Goal: Check status: Check status

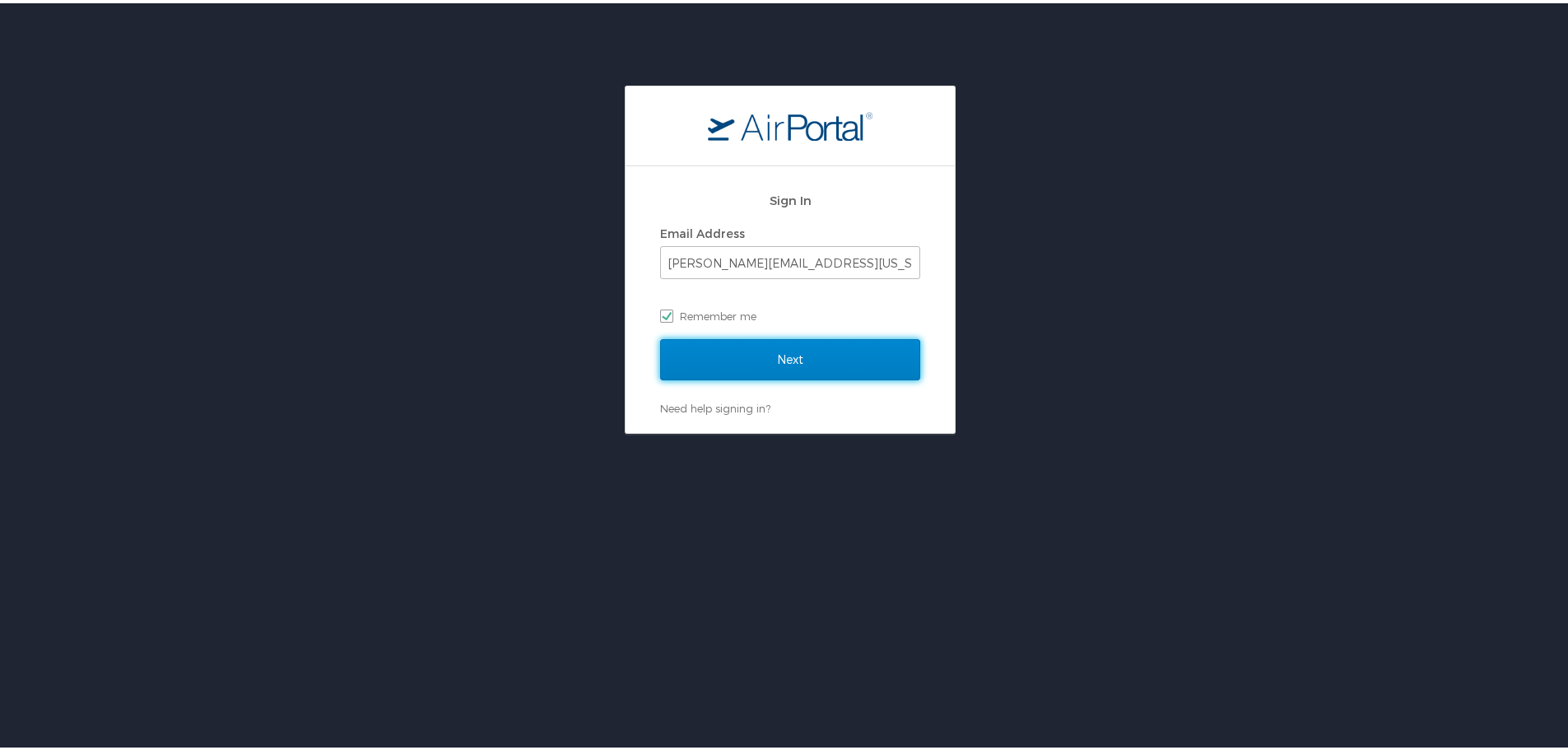
click at [804, 360] on input "Next" at bounding box center [790, 356] width 260 height 41
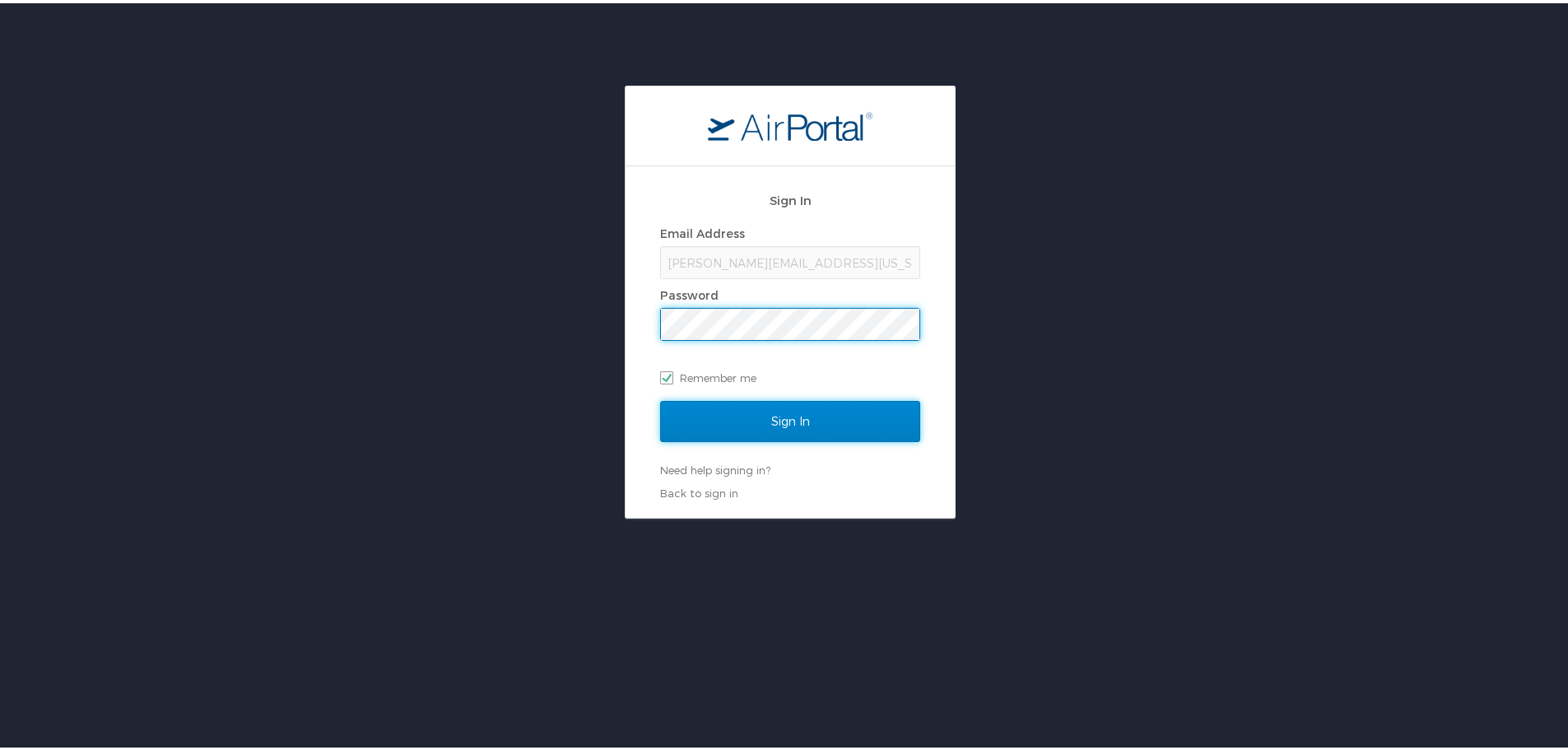
click at [797, 424] on input "Sign In" at bounding box center [790, 418] width 260 height 41
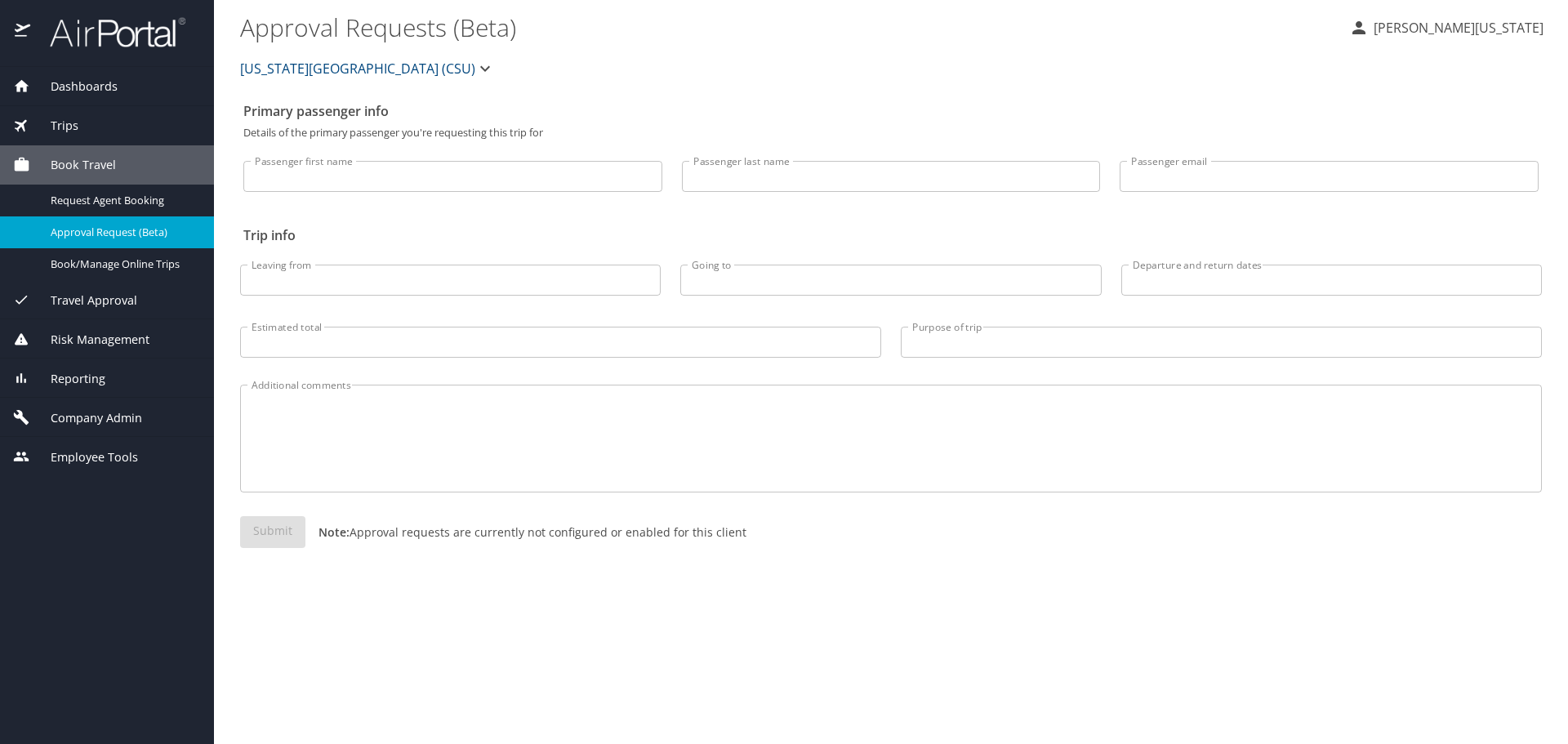
click at [97, 81] on span "Dashboards" at bounding box center [74, 86] width 87 height 18
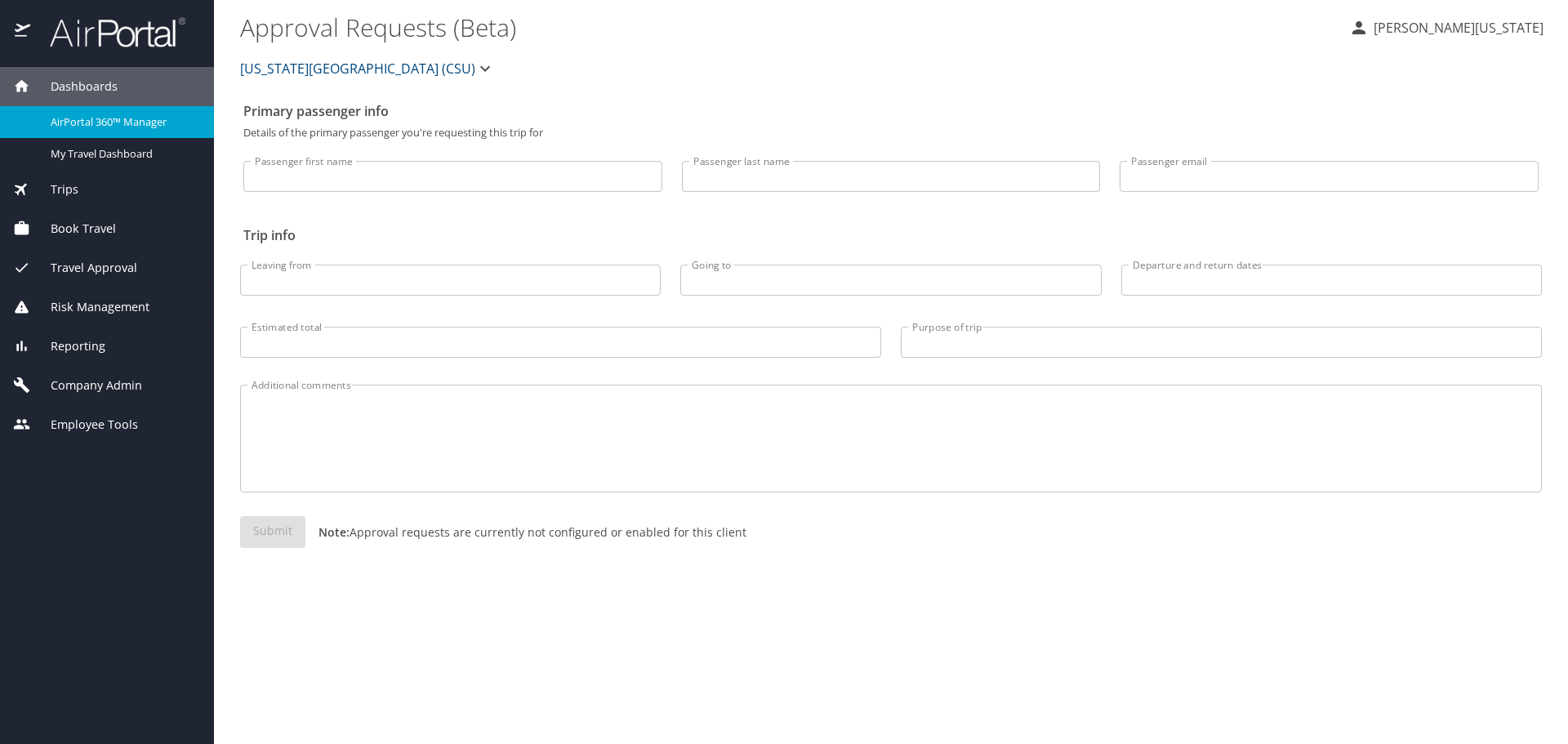
click at [97, 119] on span "AirPortal 360™ Manager" at bounding box center [122, 122] width 144 height 15
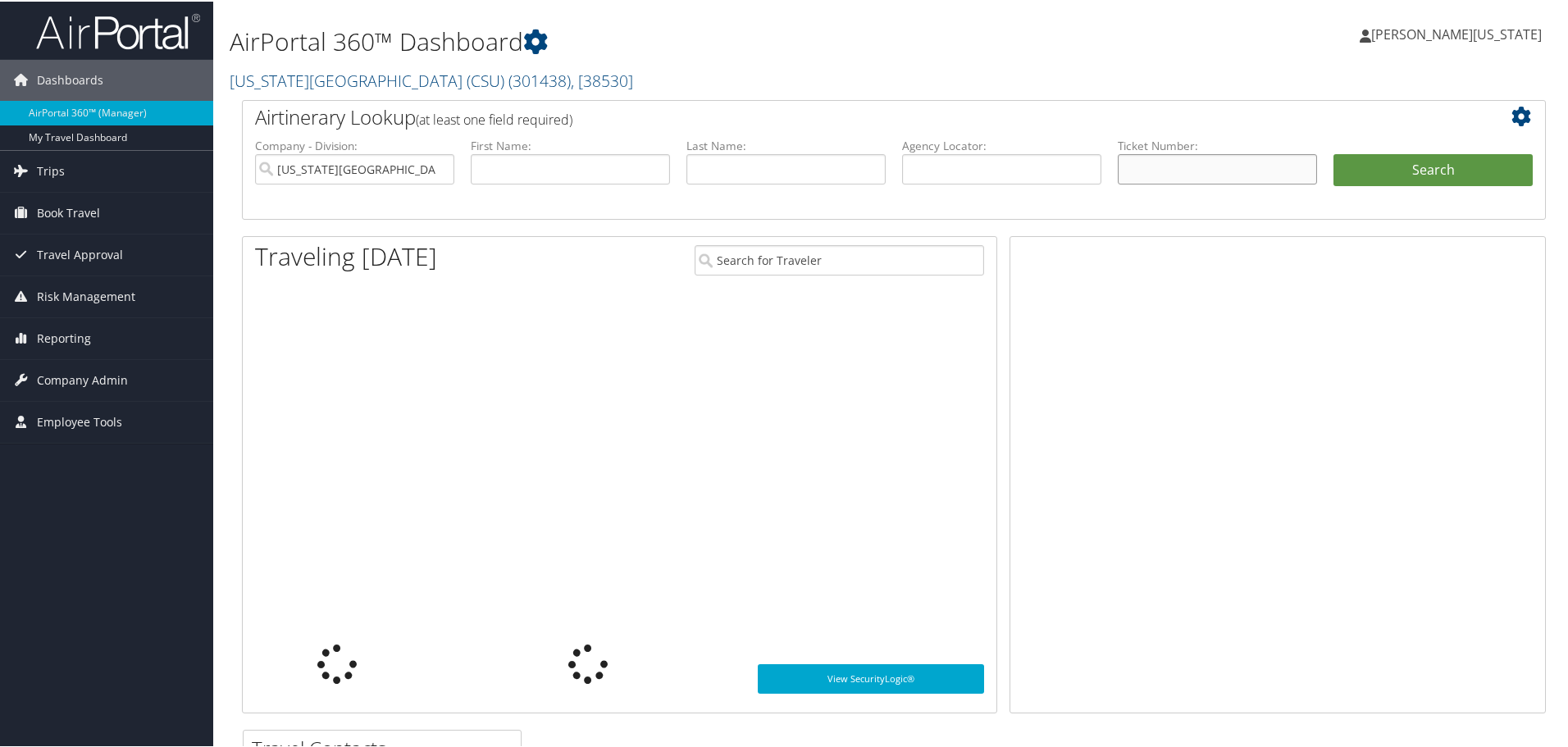
click at [1255, 162] on input "text" at bounding box center [1217, 168] width 199 height 30
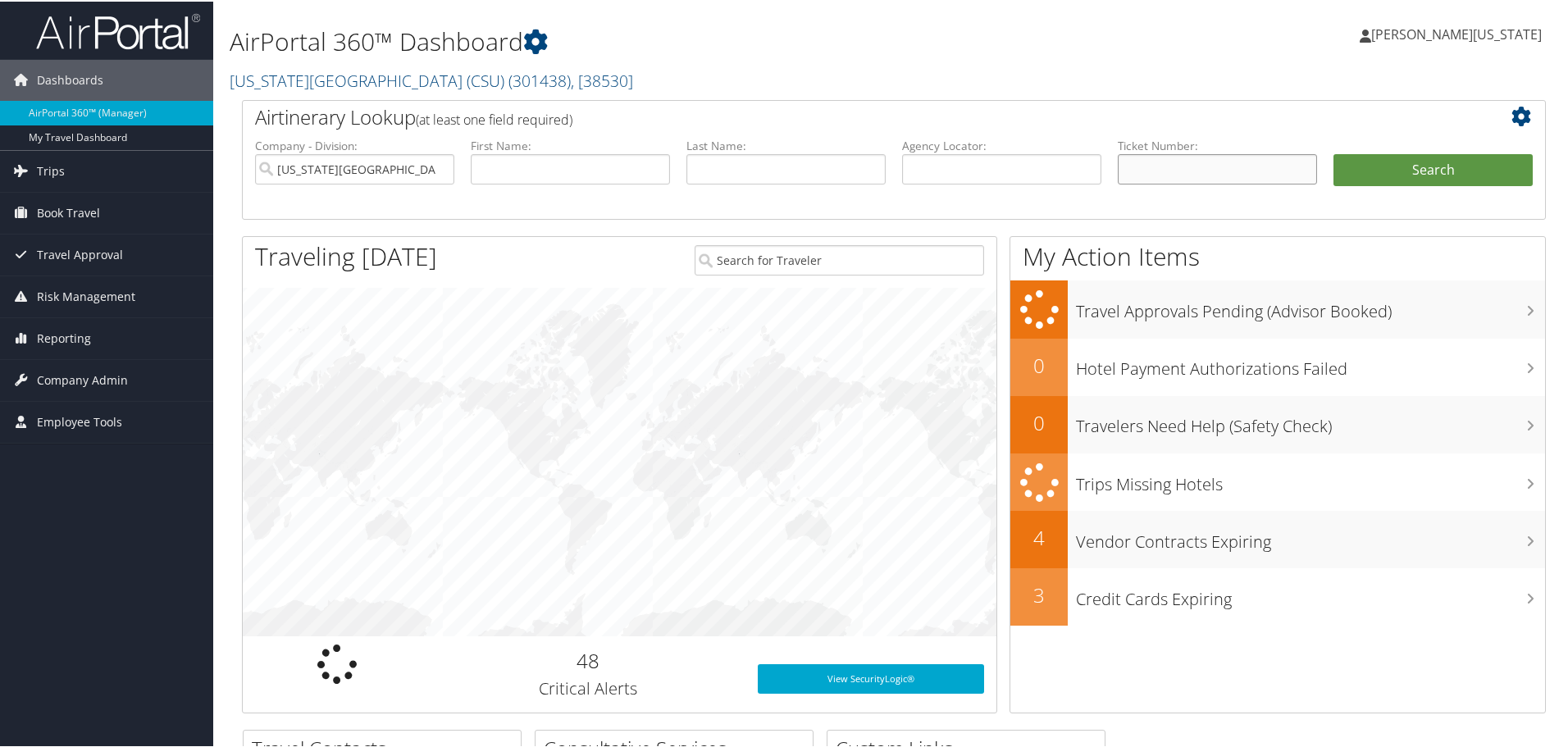
paste input "5267308440160"
type input "5267308440160"
click at [1334, 153] on button "Search" at bounding box center [1433, 169] width 199 height 33
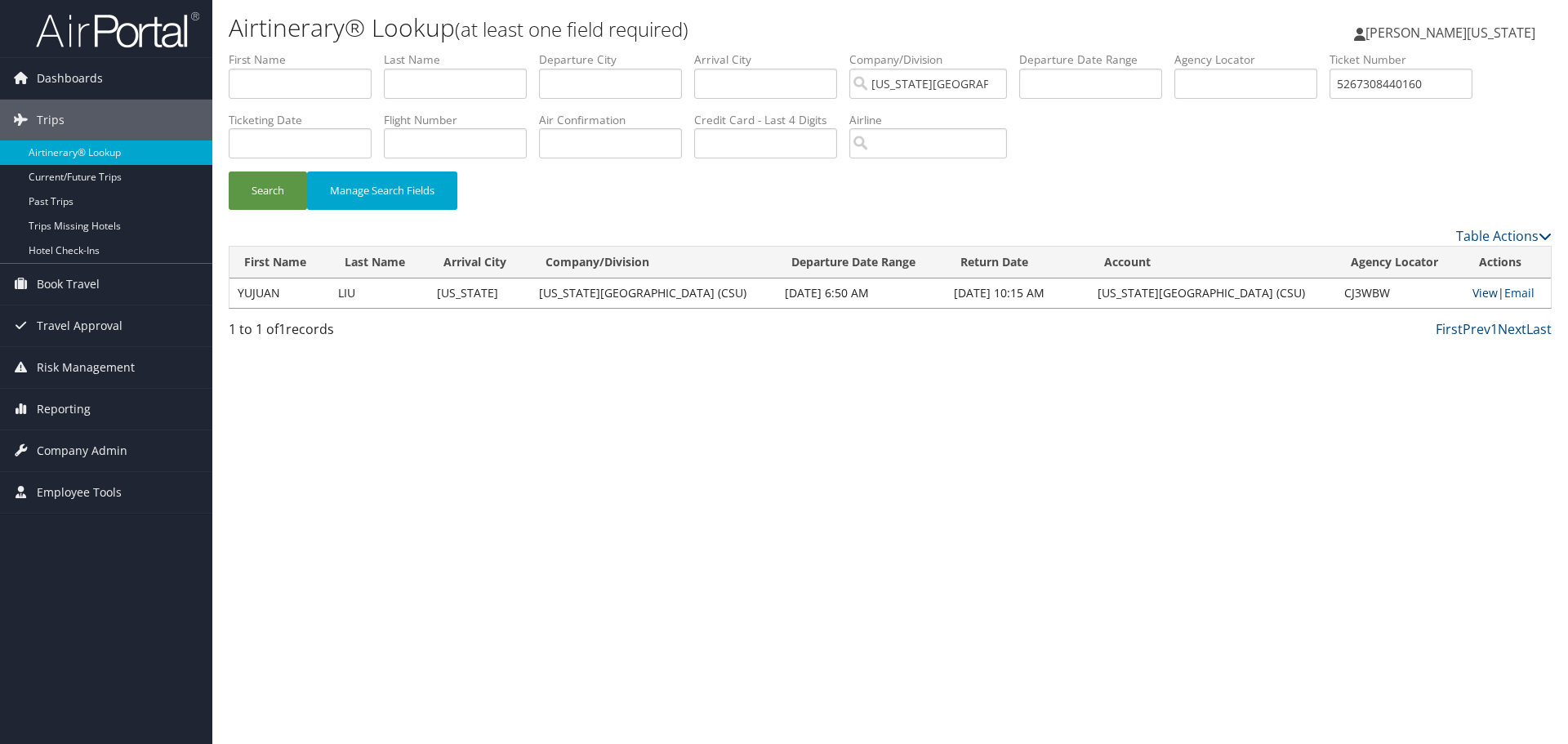
click at [1472, 291] on link "View" at bounding box center [1485, 292] width 25 height 15
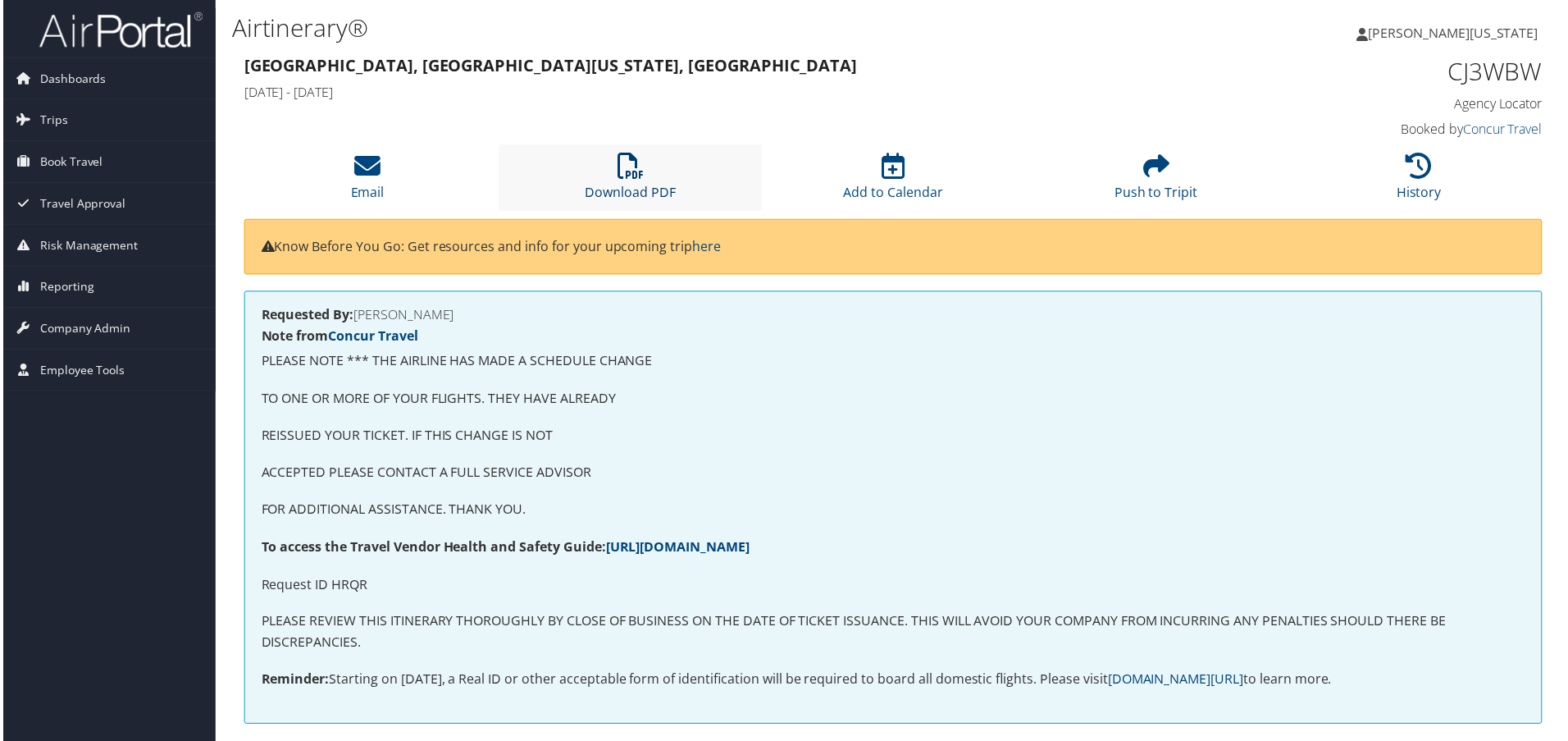
click at [637, 180] on icon at bounding box center [629, 166] width 26 height 26
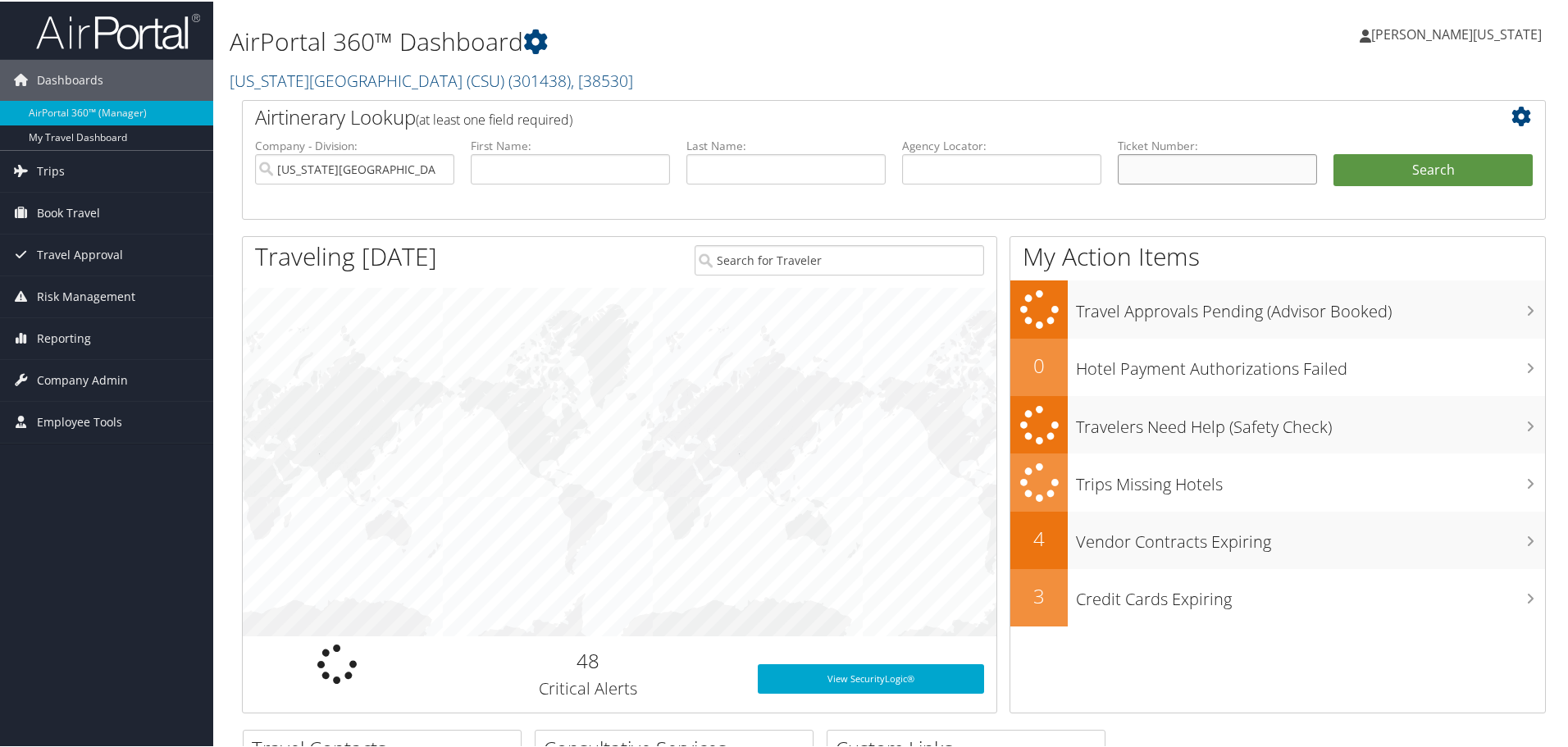
click at [1155, 169] on input "text" at bounding box center [1217, 168] width 199 height 30
paste input "5267308329079"
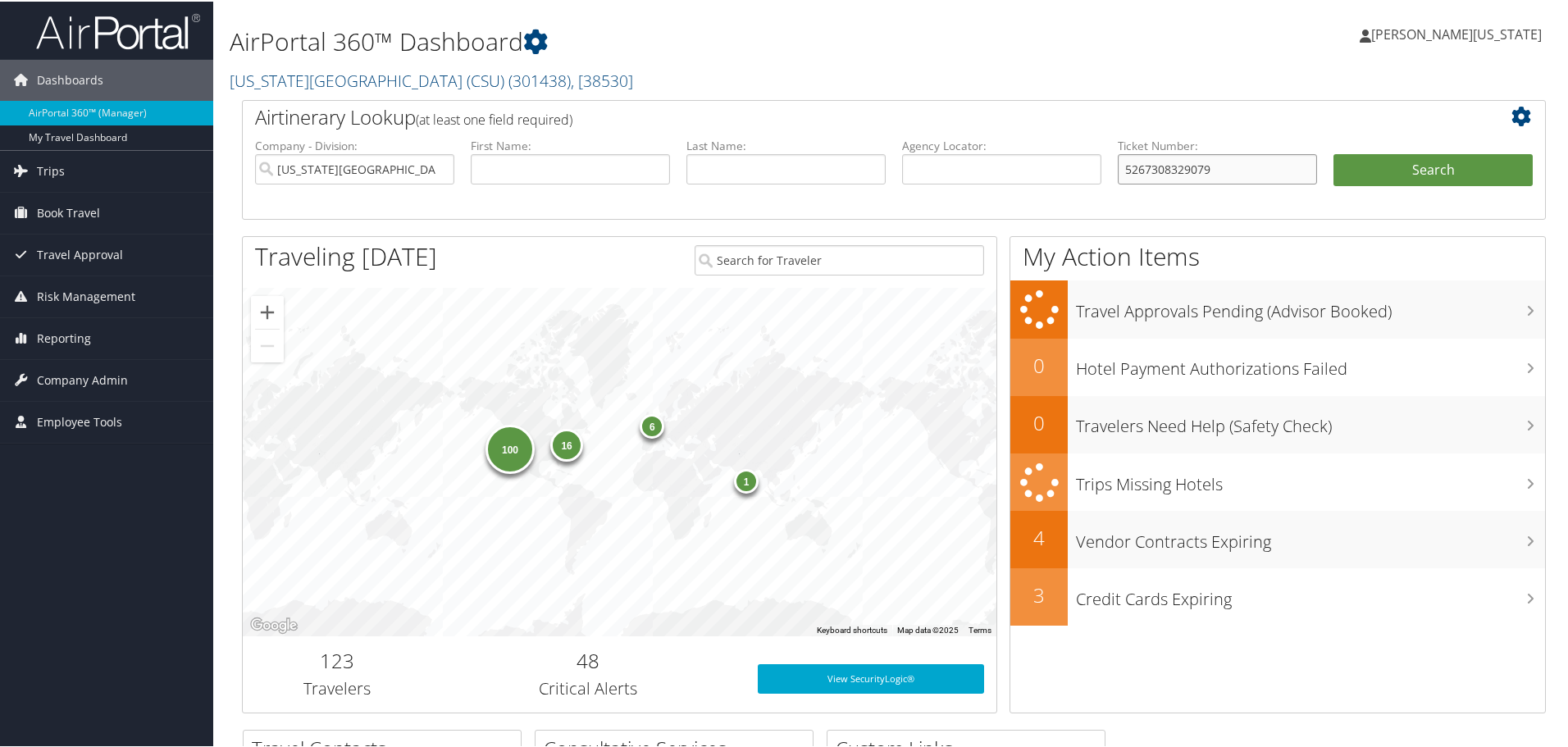
type input "5267308329079"
click at [1334, 153] on button "Search" at bounding box center [1433, 169] width 199 height 33
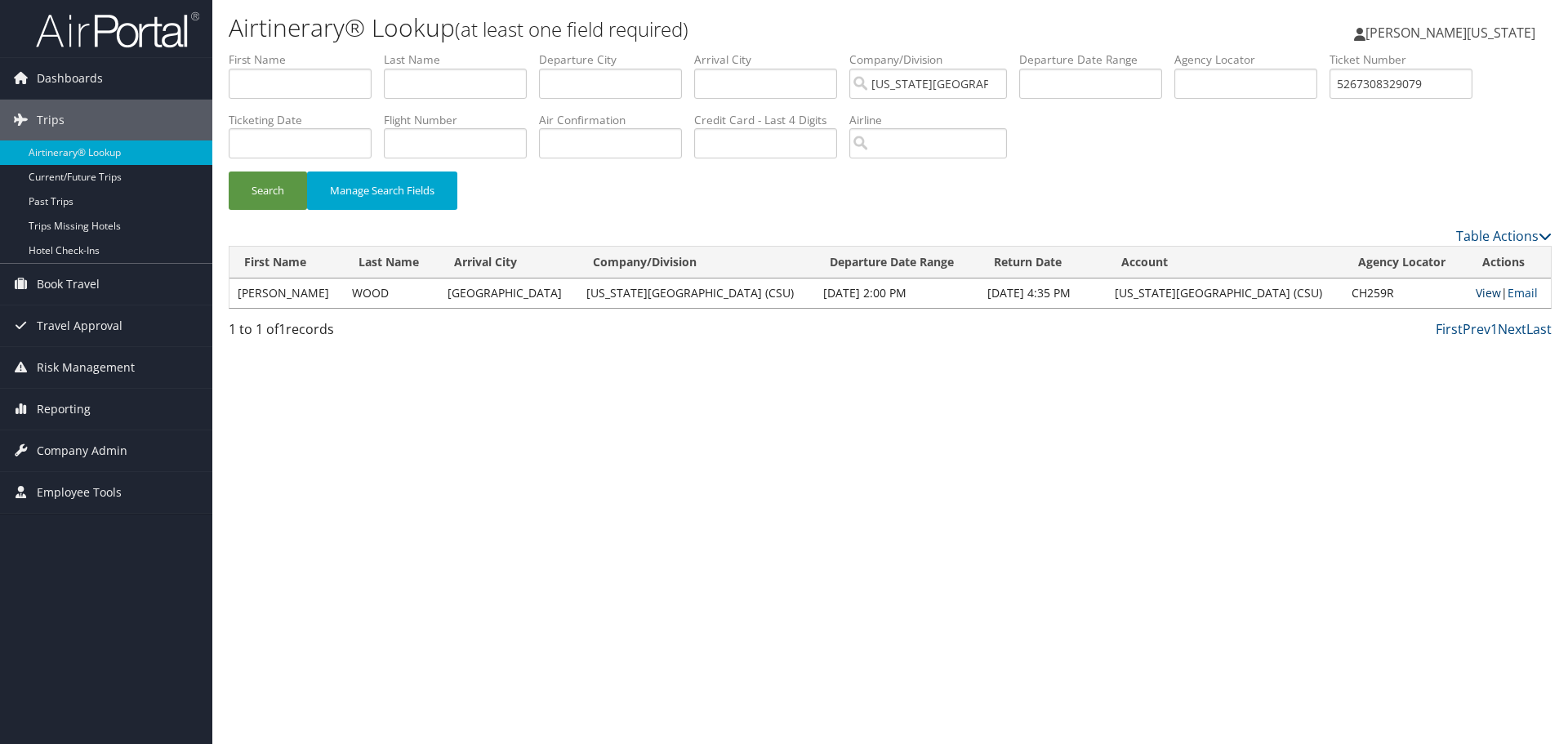
click at [1481, 292] on link "View" at bounding box center [1488, 292] width 25 height 15
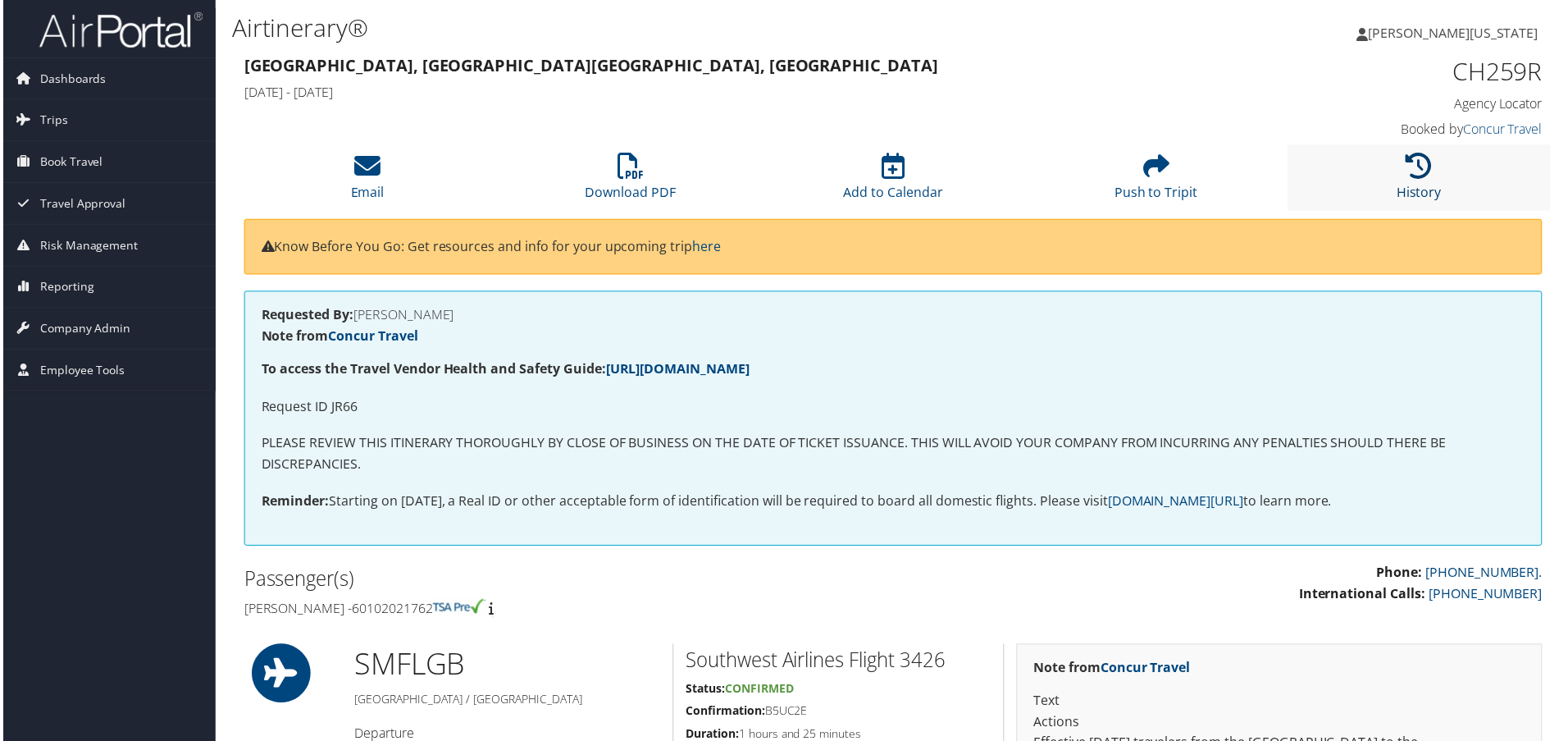
click at [1418, 172] on icon at bounding box center [1421, 166] width 26 height 26
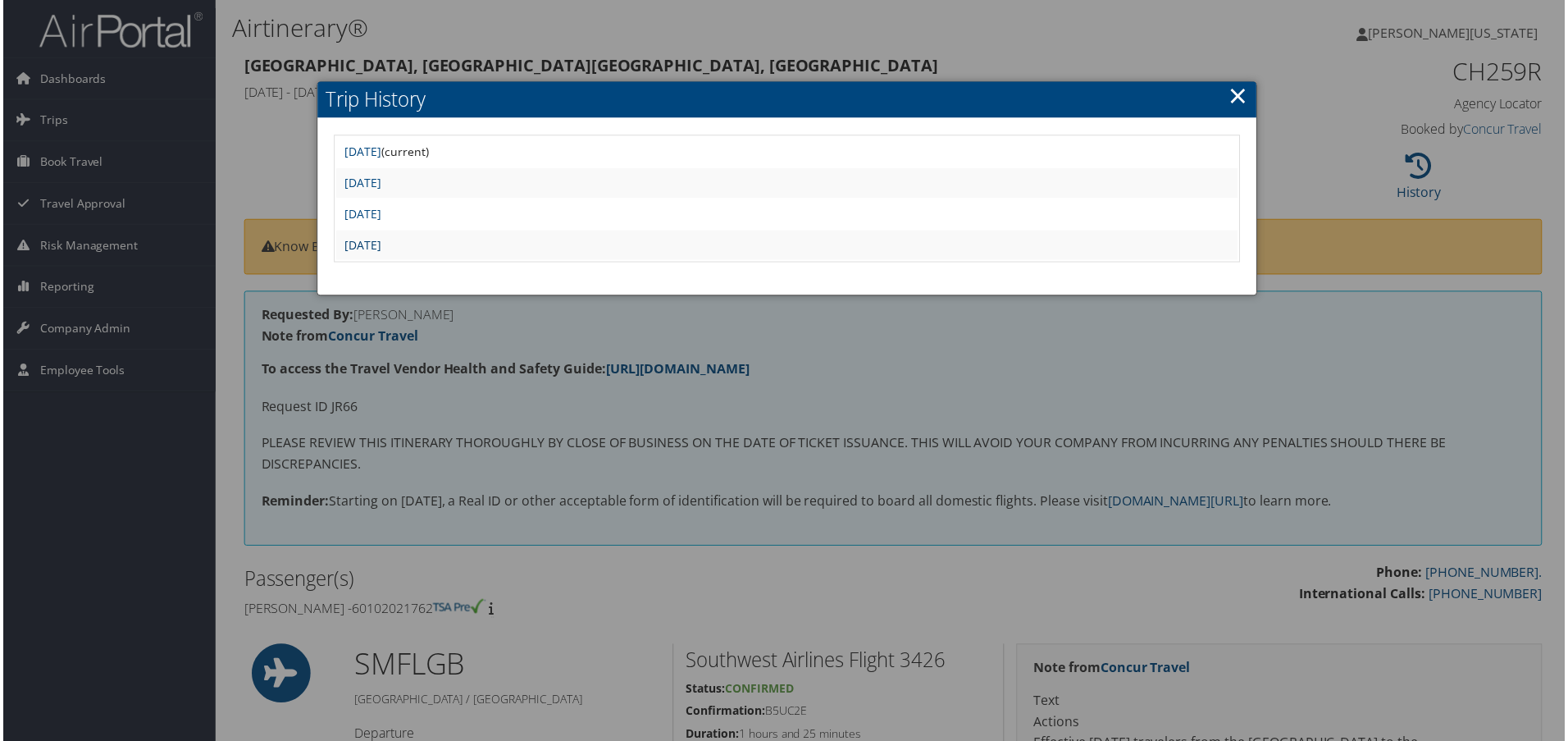
click at [380, 242] on link "[DATE]" at bounding box center [361, 246] width 37 height 15
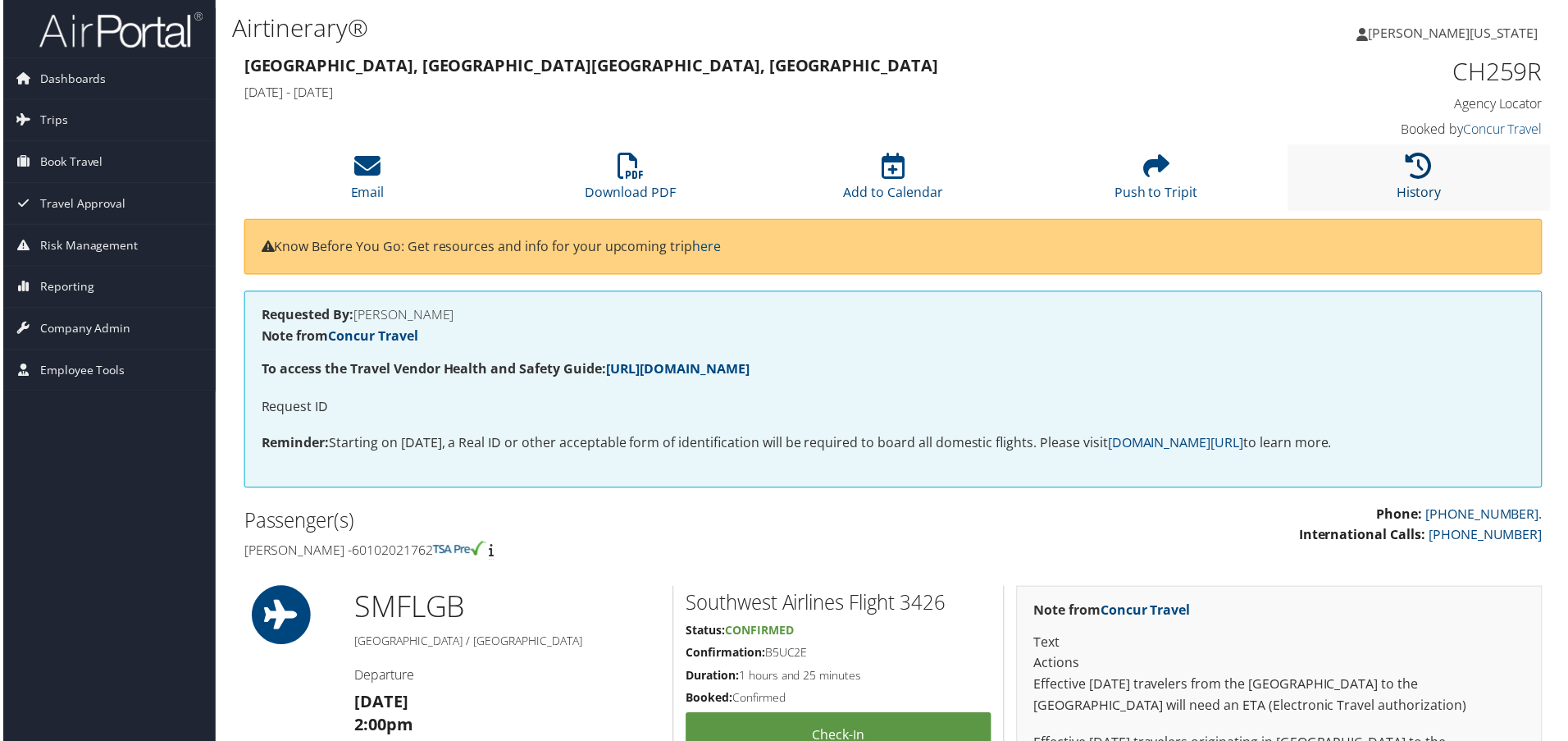
click at [1409, 173] on icon at bounding box center [1421, 166] width 26 height 26
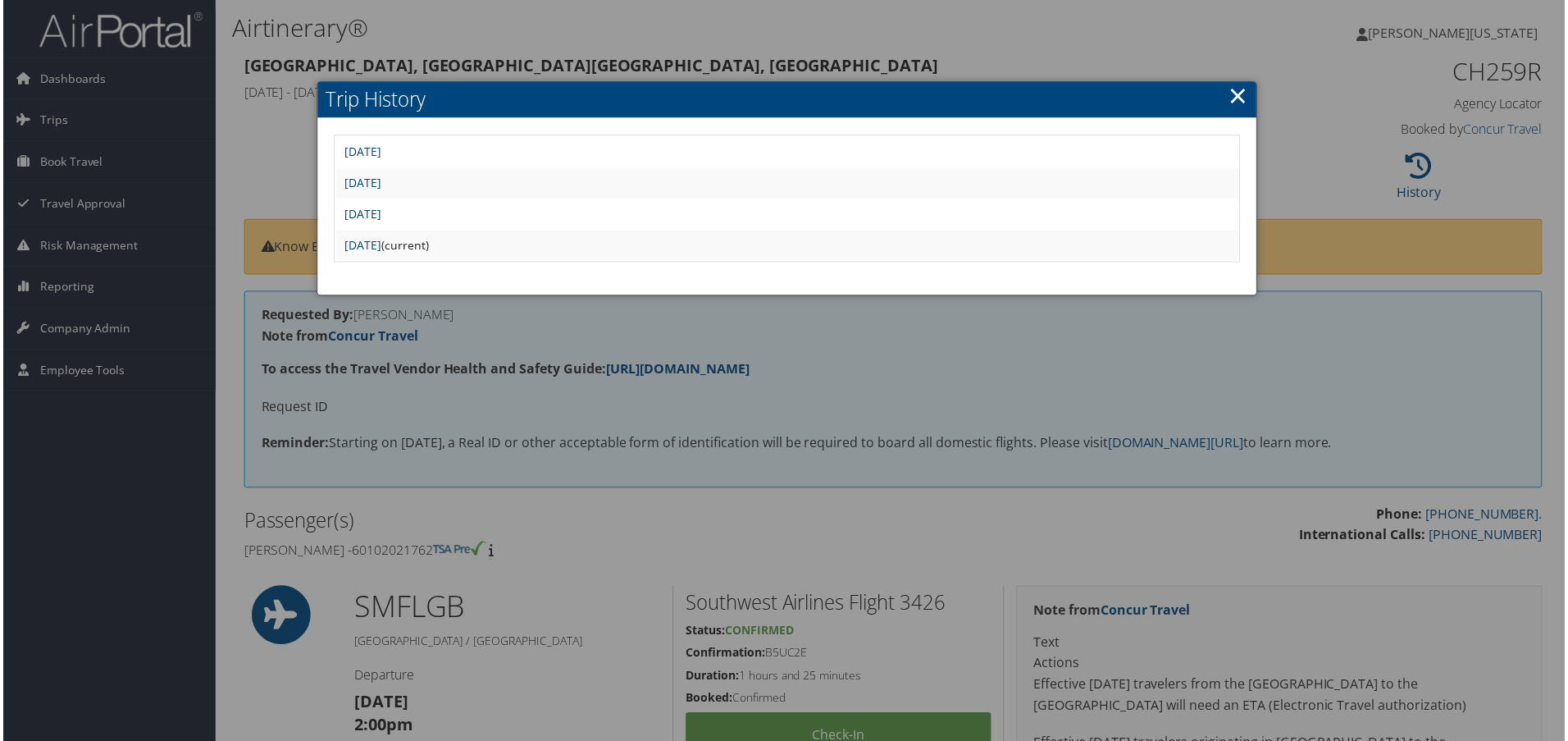
click at [380, 214] on link "Fri Jun 6 11:07:13 MDT 2025" at bounding box center [361, 214] width 37 height 15
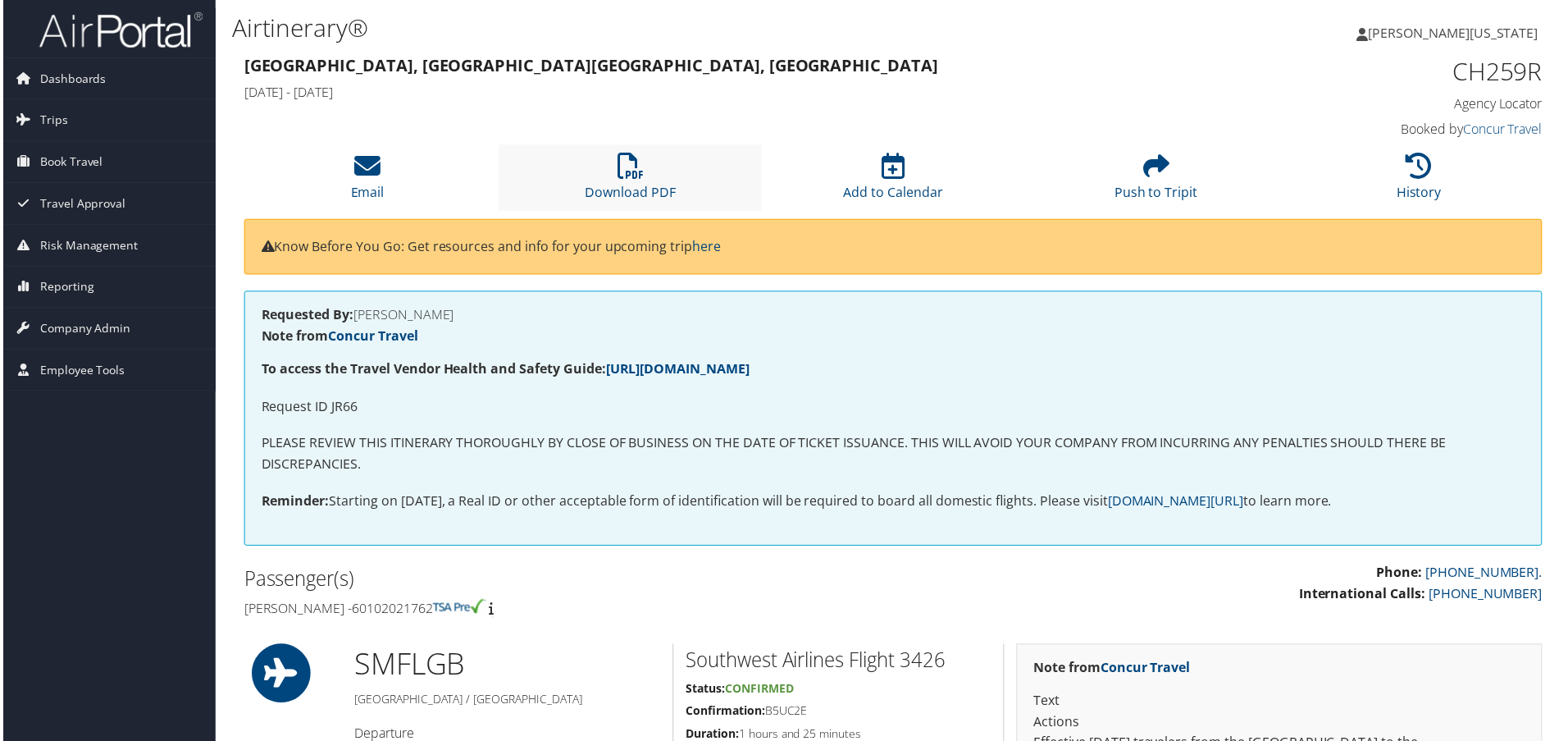
click at [644, 173] on li "Download PDF" at bounding box center [629, 178] width 264 height 67
